Goal: Navigation & Orientation: Find specific page/section

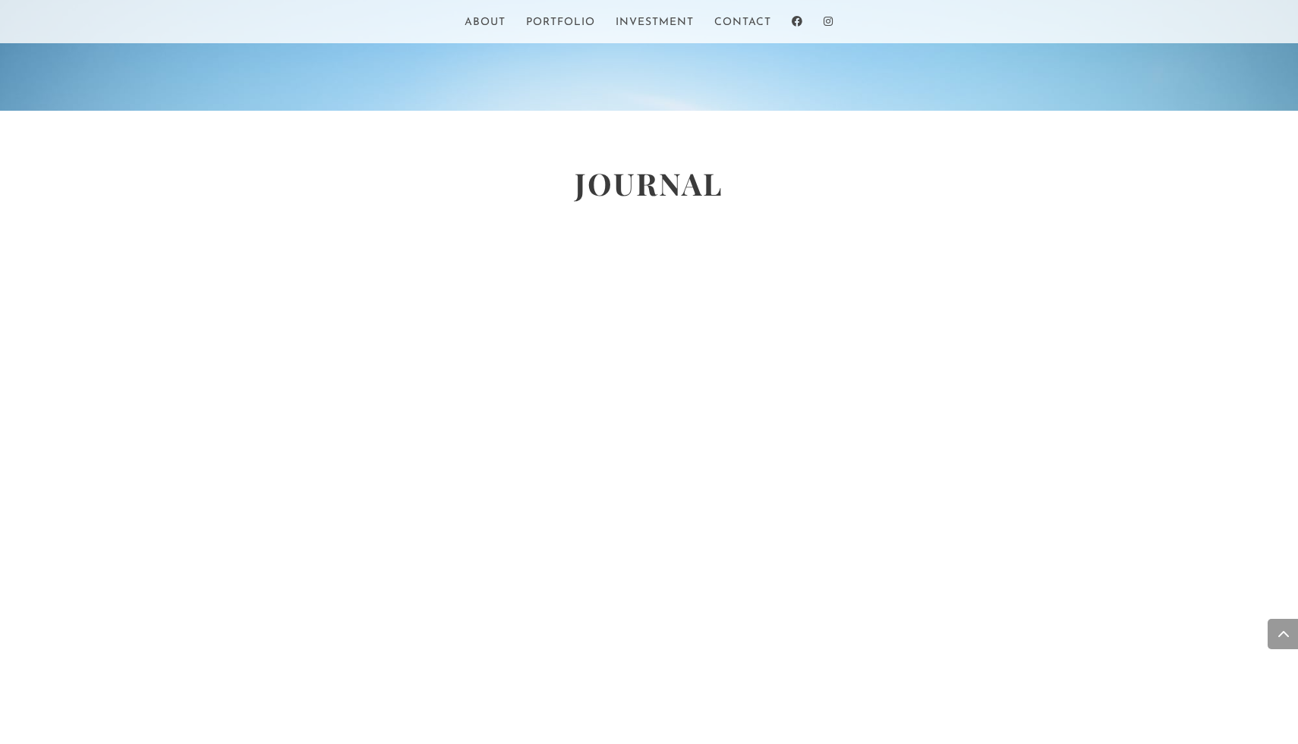
scroll to position [3410, 0]
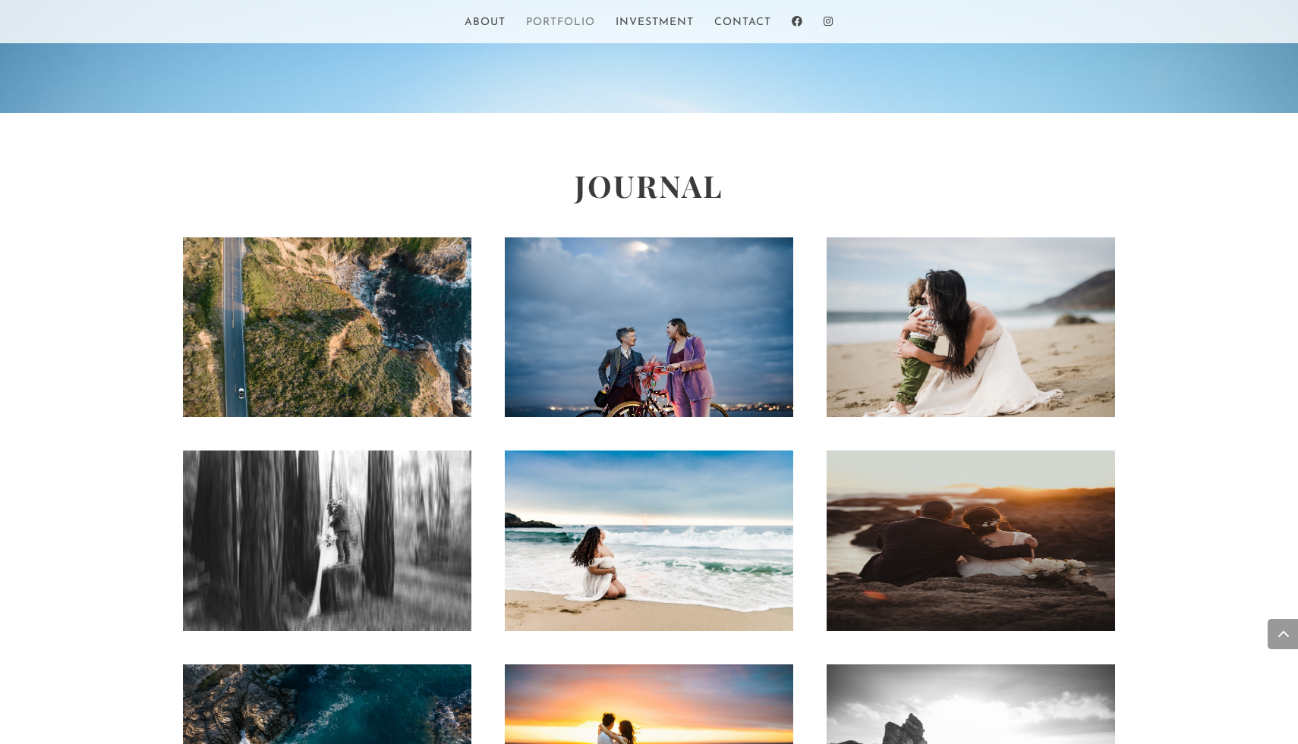
click at [569, 27] on link "Portfolio" at bounding box center [560, 30] width 69 height 26
click at [572, 20] on link "Portfolio" at bounding box center [560, 30] width 69 height 26
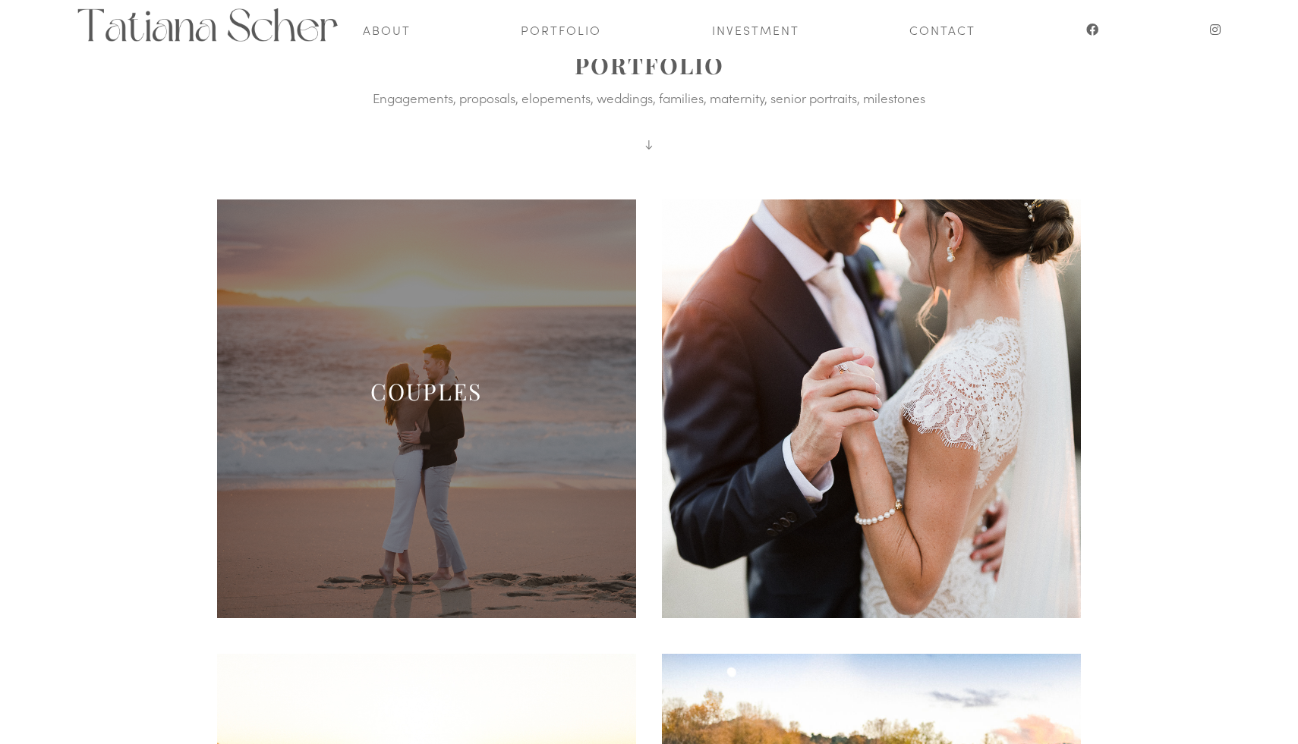
scroll to position [79, 0]
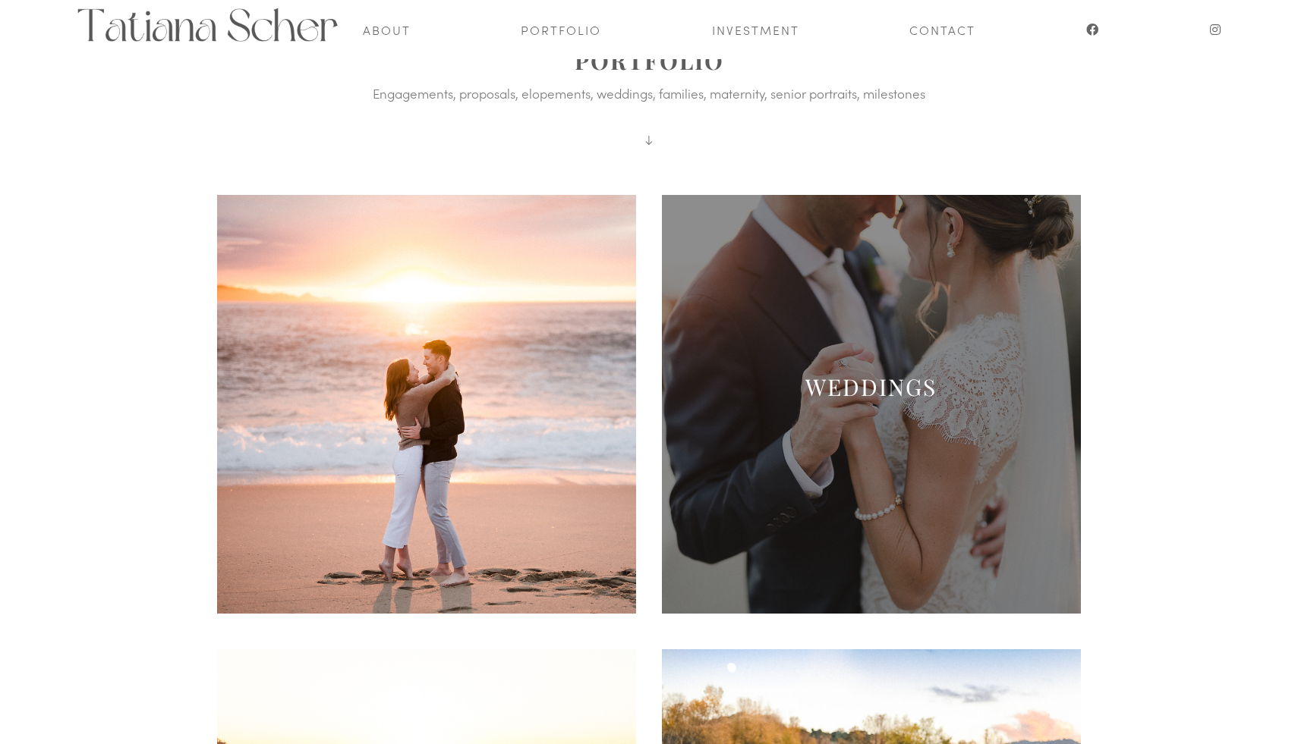
click at [875, 405] on h2 "Weddings" at bounding box center [871, 391] width 419 height 37
click at [884, 377] on link "Weddings" at bounding box center [870, 387] width 131 height 30
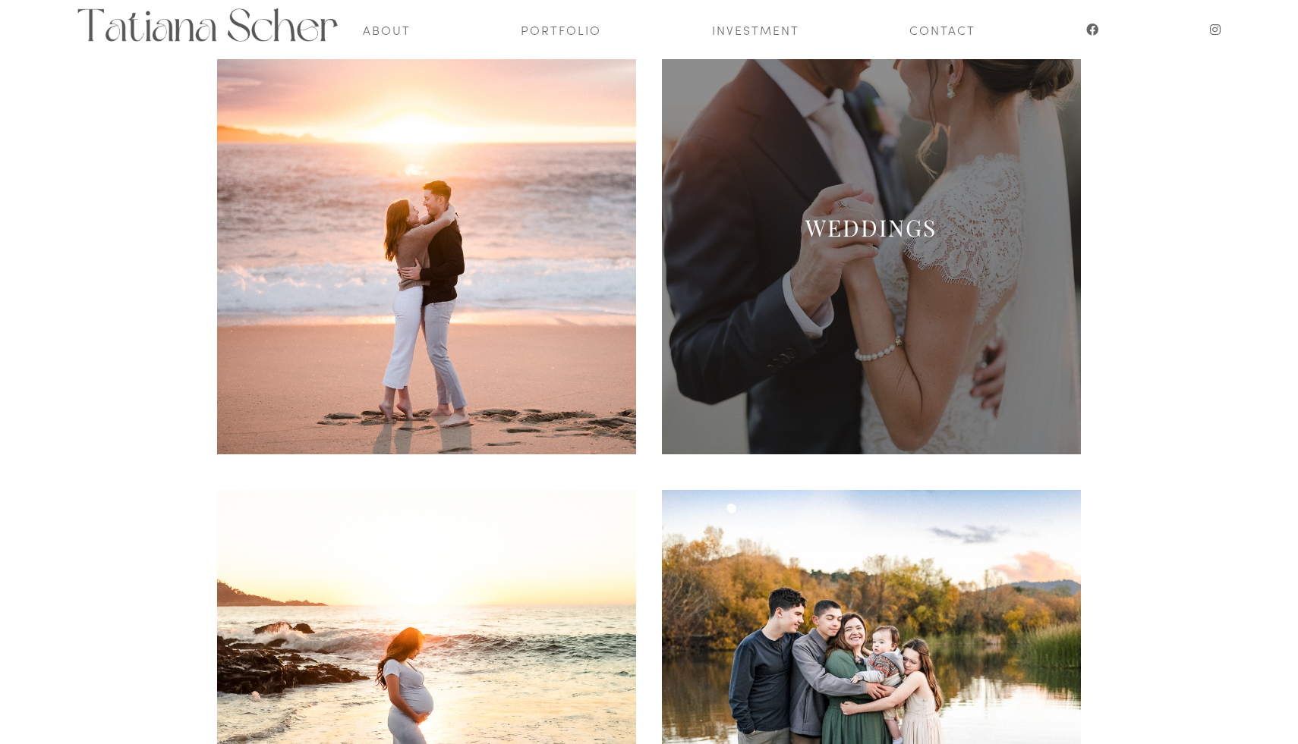
scroll to position [238, 0]
click at [898, 242] on link "Weddings" at bounding box center [870, 228] width 131 height 30
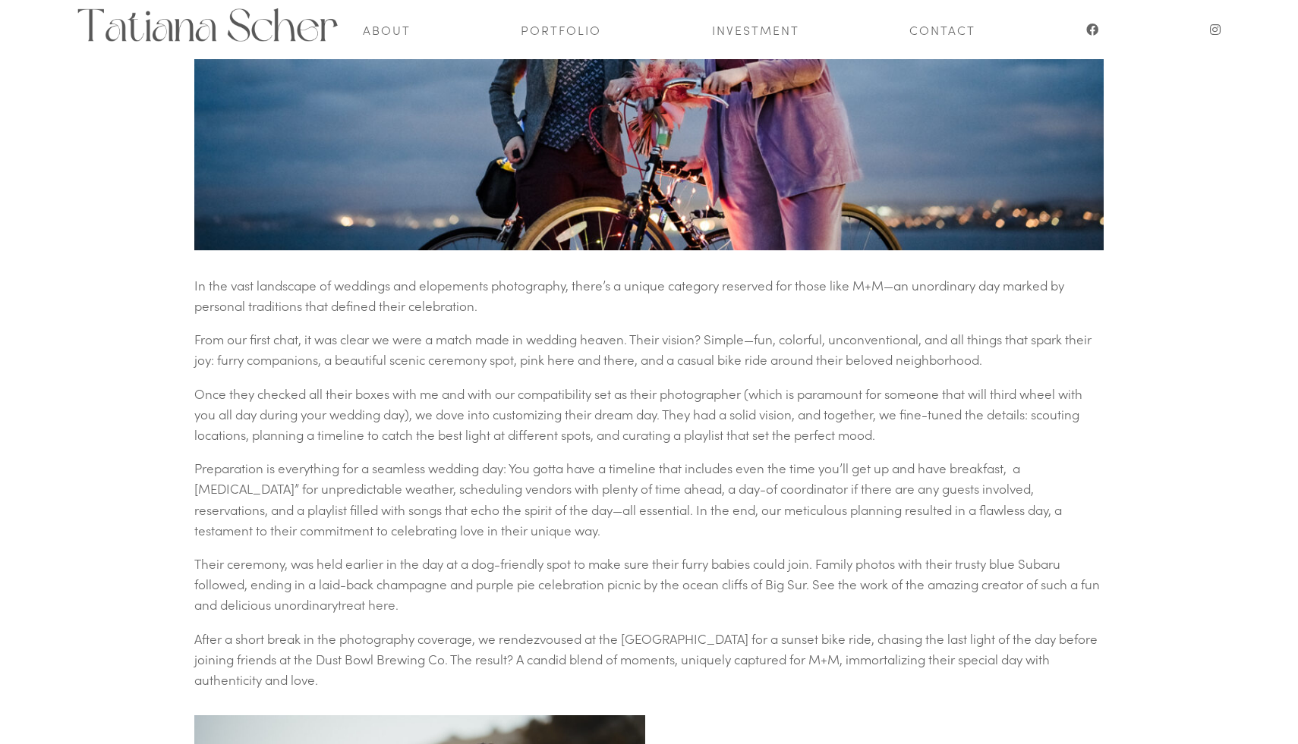
scroll to position [569, 0]
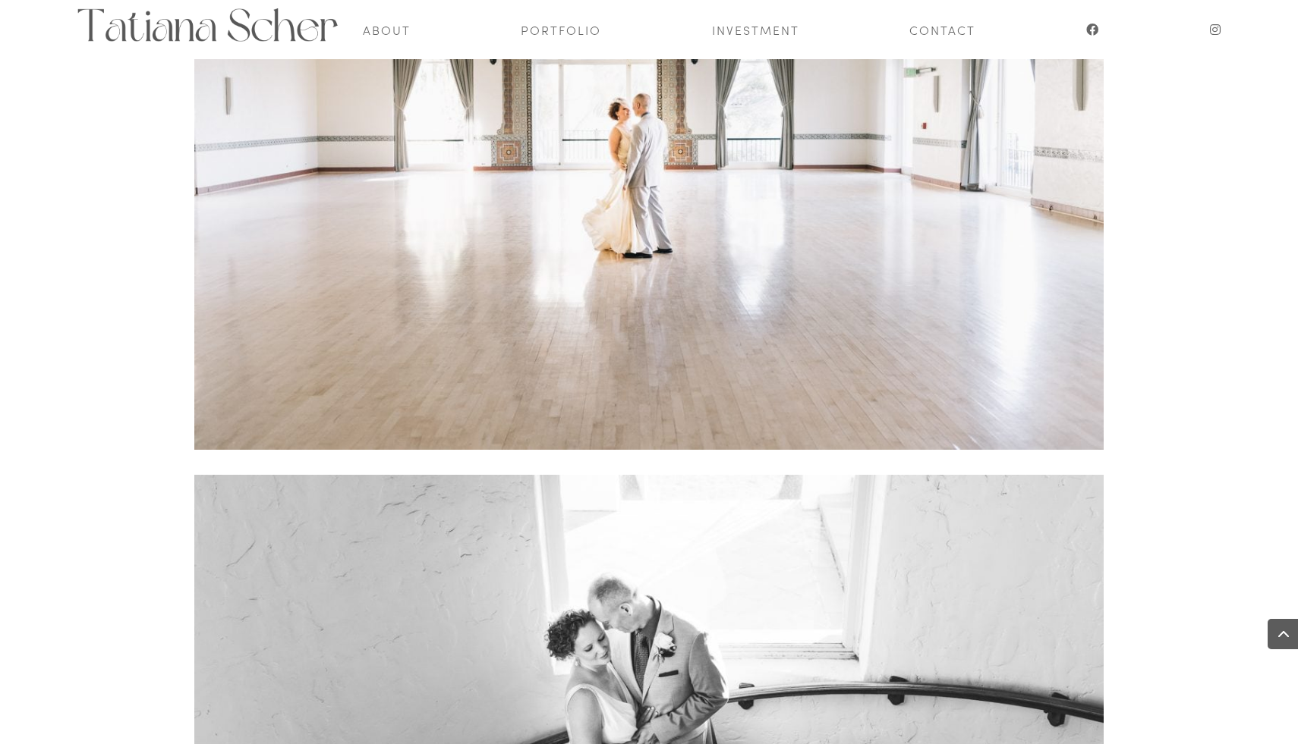
scroll to position [26034, 0]
